Goal: Find specific page/section: Find specific page/section

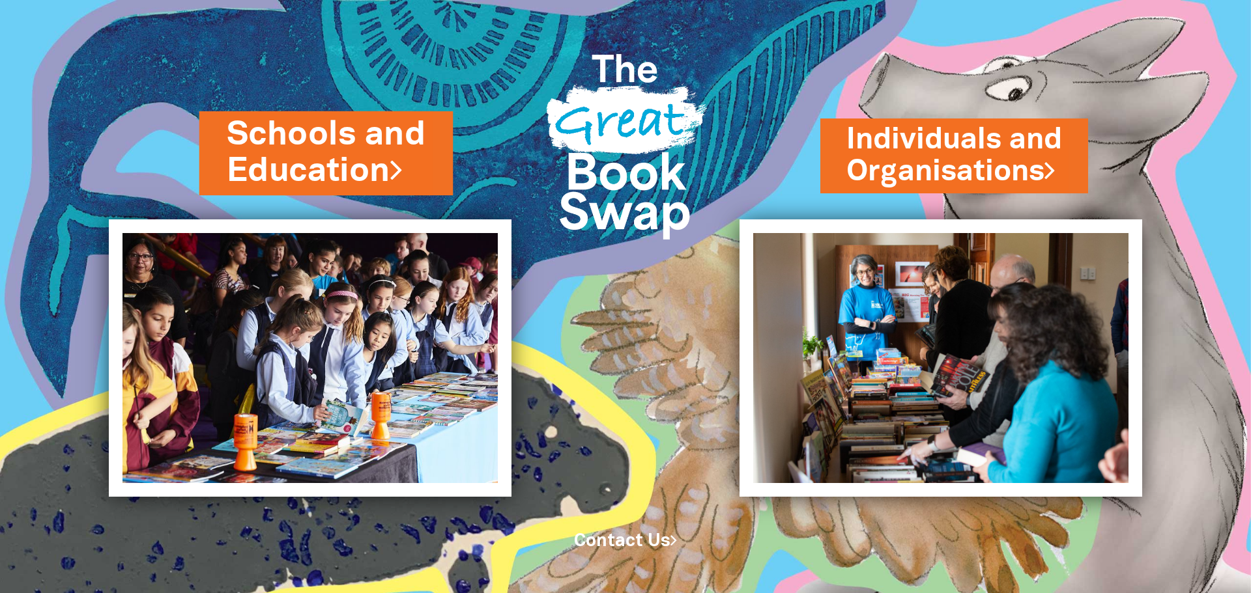
click at [302, 145] on link "Schools and Education" at bounding box center [326, 153] width 199 height 82
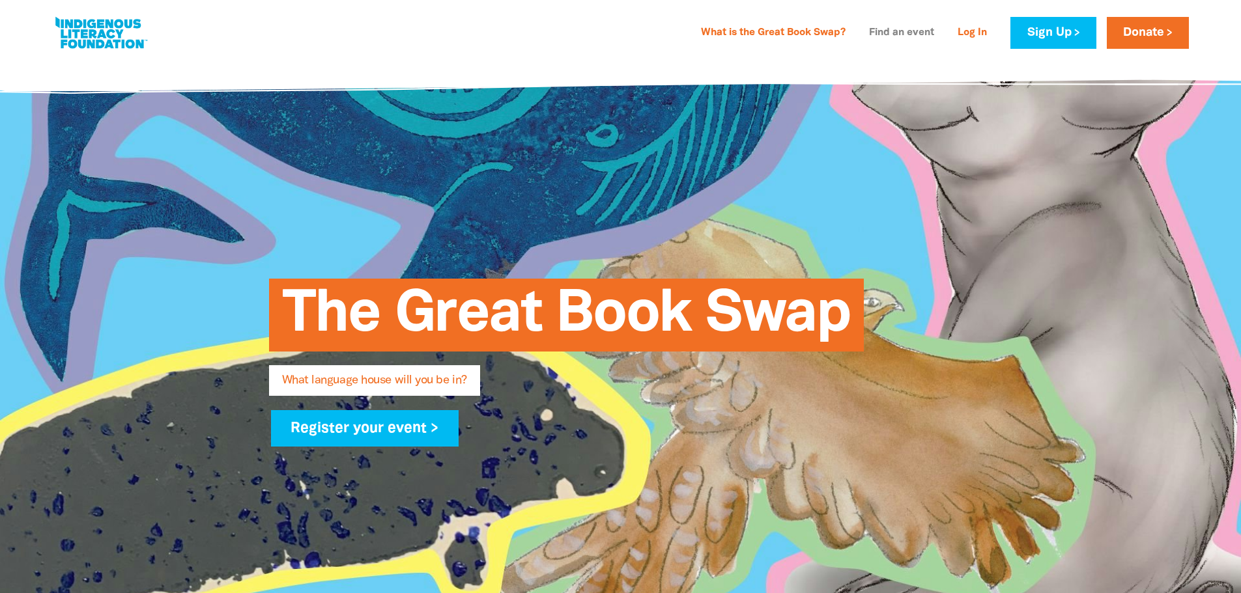
click at [900, 32] on link "Find an event" at bounding box center [901, 33] width 81 height 21
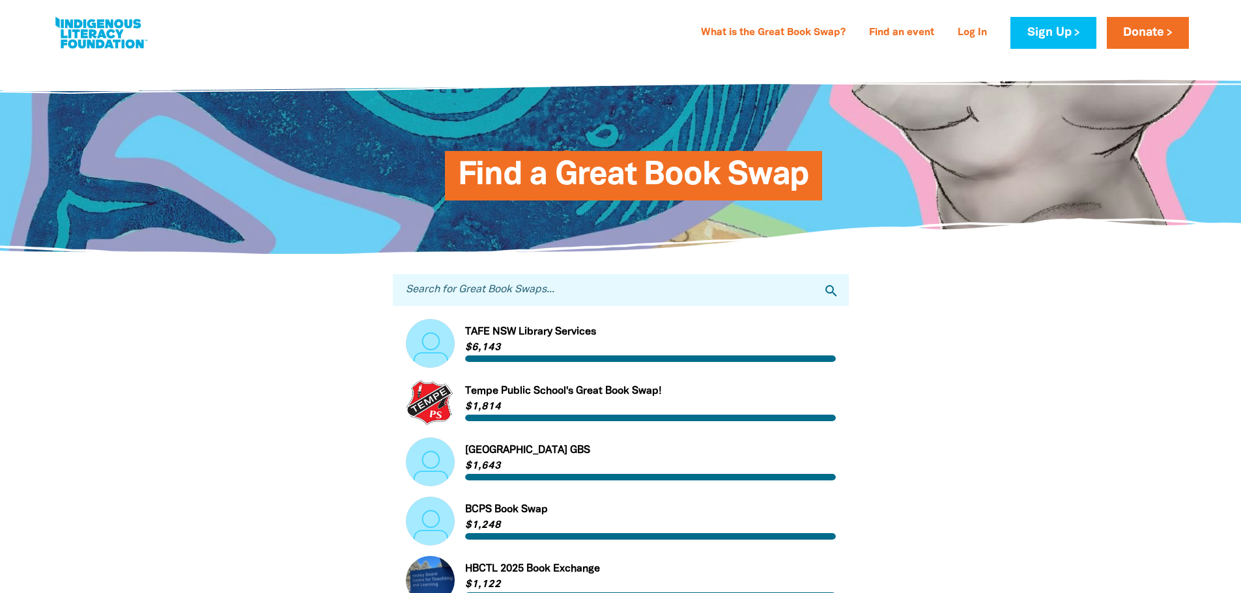
click at [572, 296] on input "Search for Great Book Swaps..." at bounding box center [621, 290] width 456 height 32
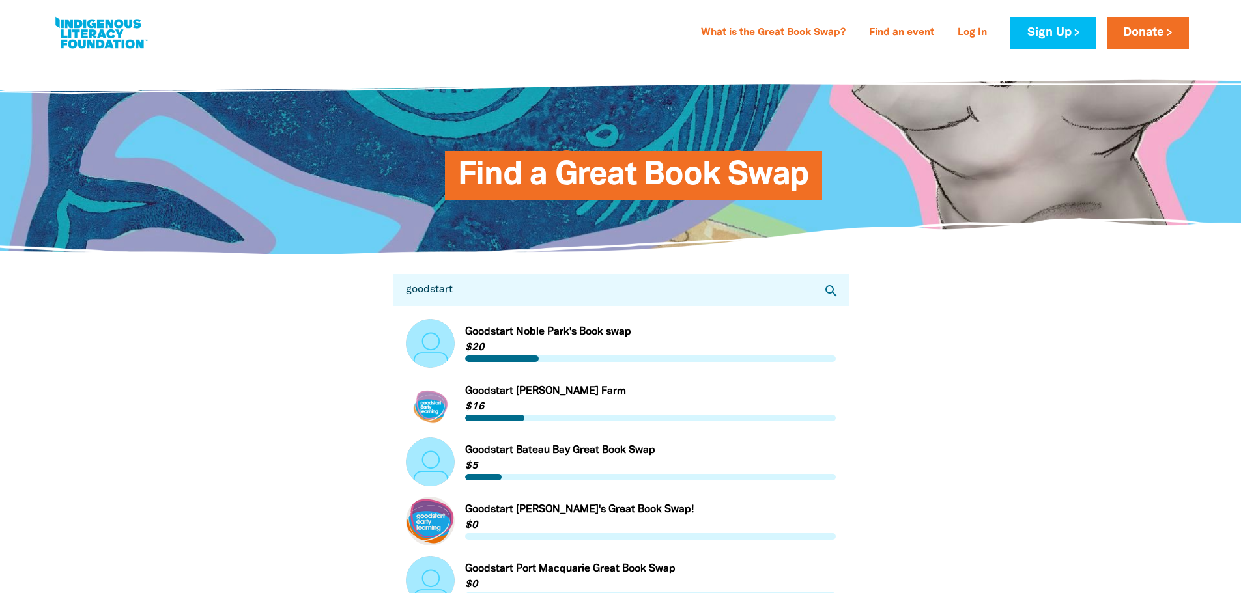
type input "goodstart"
click at [539, 398] on link "Link to Goodstart Inge Farm" at bounding box center [621, 402] width 430 height 49
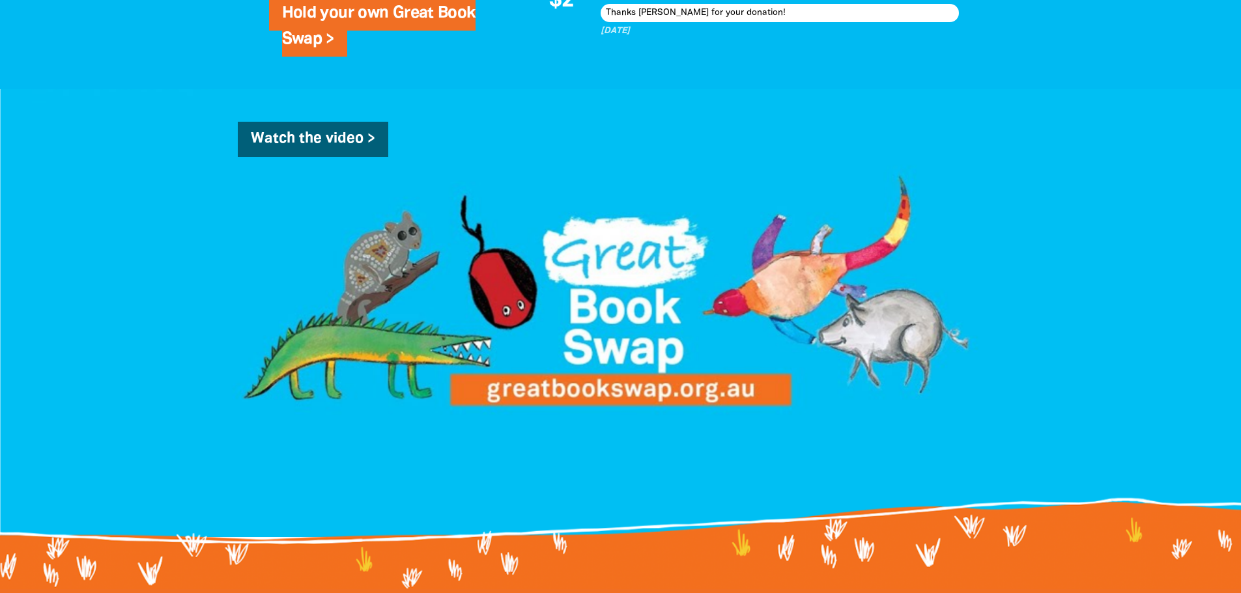
scroll to position [1303, 0]
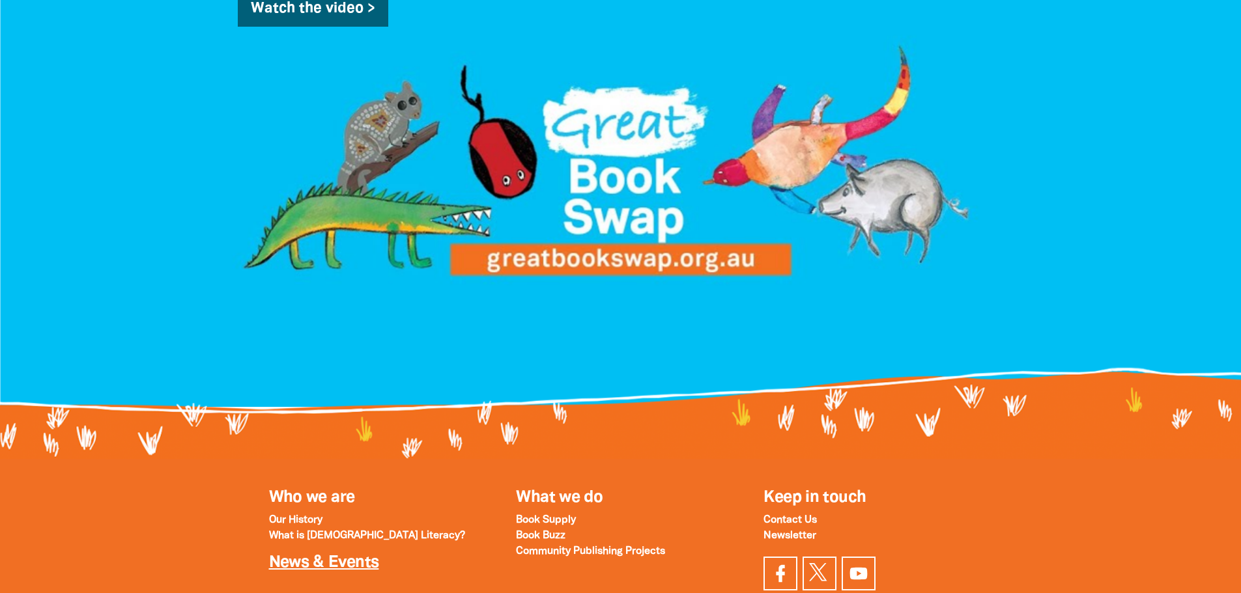
click at [317, 556] on link "News & Events" at bounding box center [324, 563] width 110 height 15
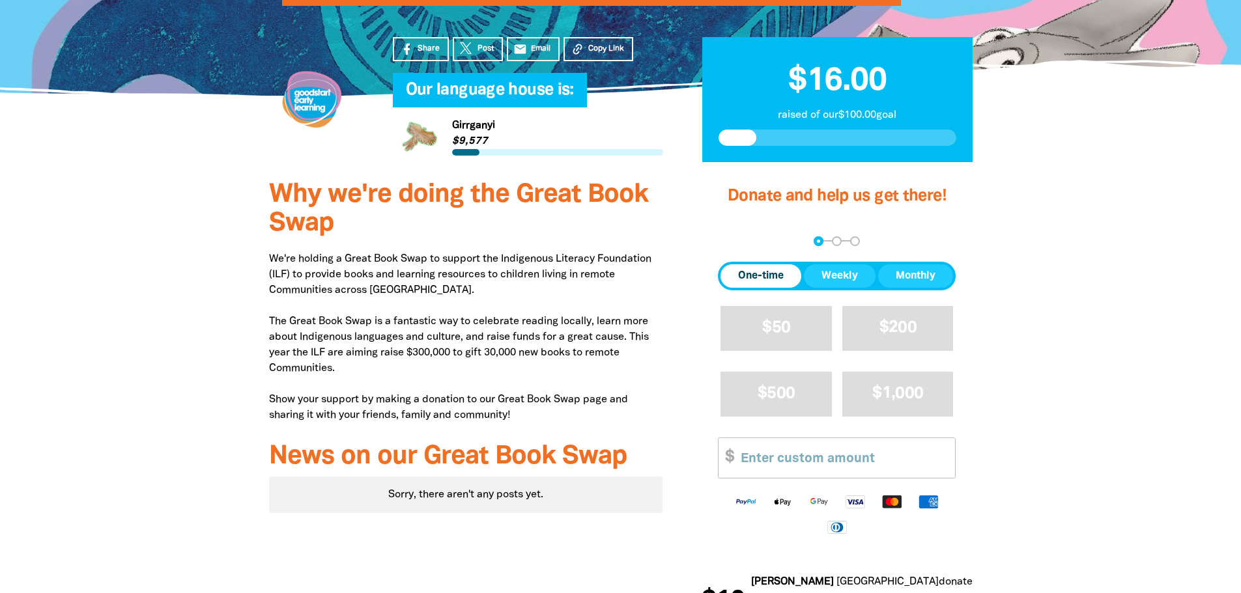
scroll to position [0, 0]
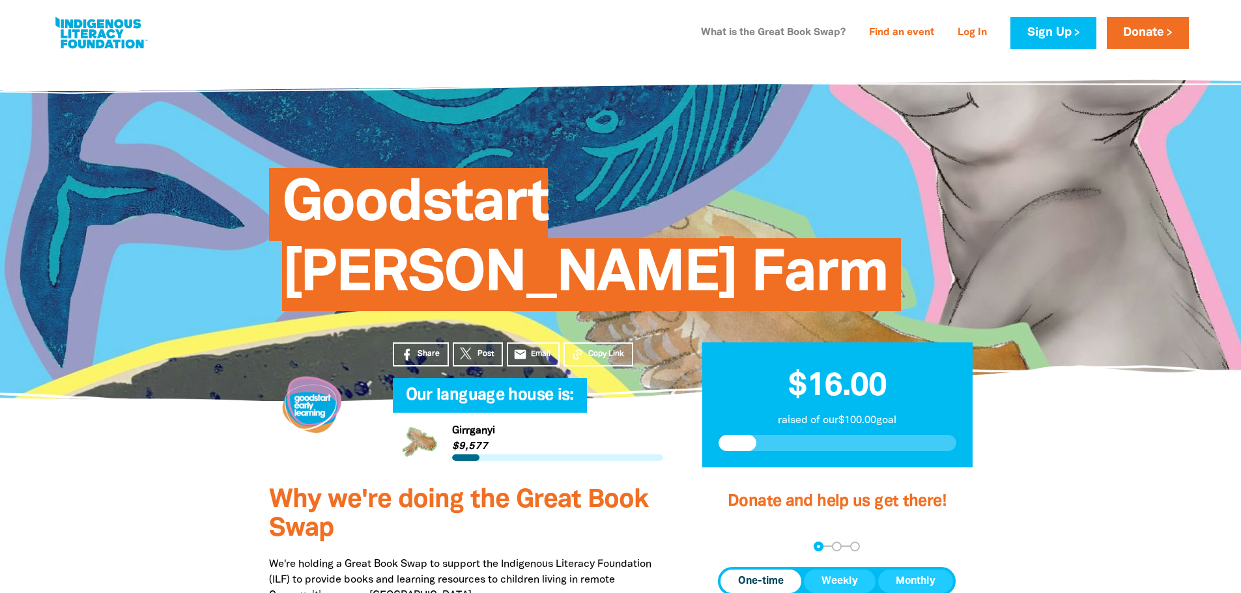
click at [748, 32] on link "What is the Great Book Swap?" at bounding box center [773, 33] width 160 height 21
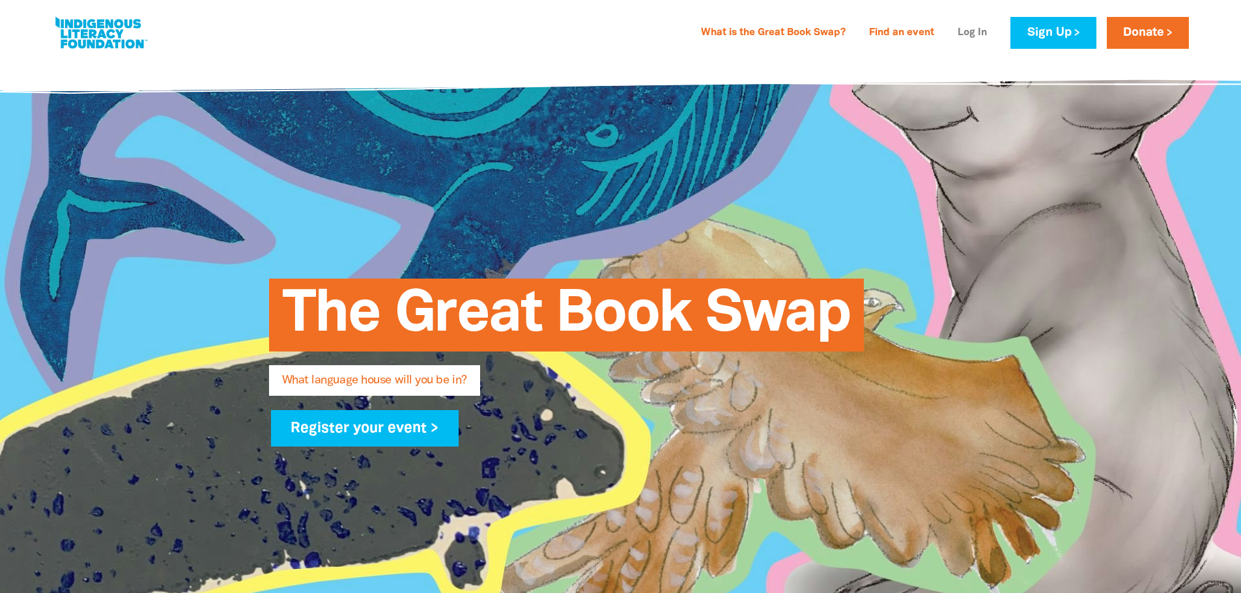
click at [975, 28] on link "Log In" at bounding box center [972, 33] width 45 height 21
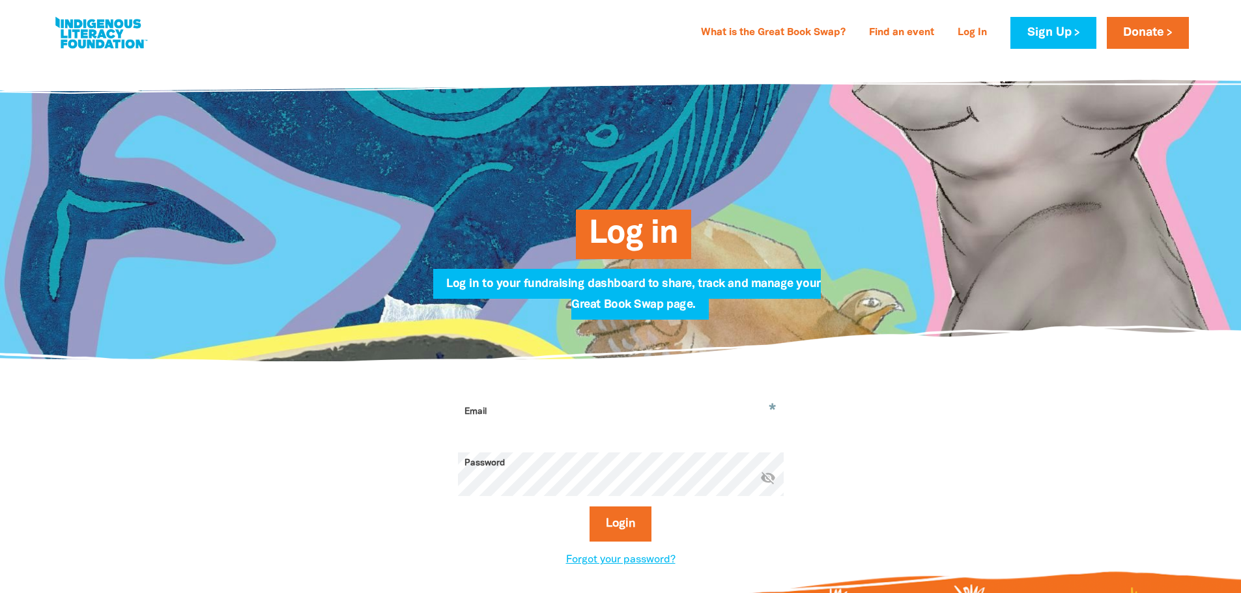
click at [513, 416] on input "Email" at bounding box center [621, 421] width 326 height 41
type input "i"
